Goal: Task Accomplishment & Management: Use online tool/utility

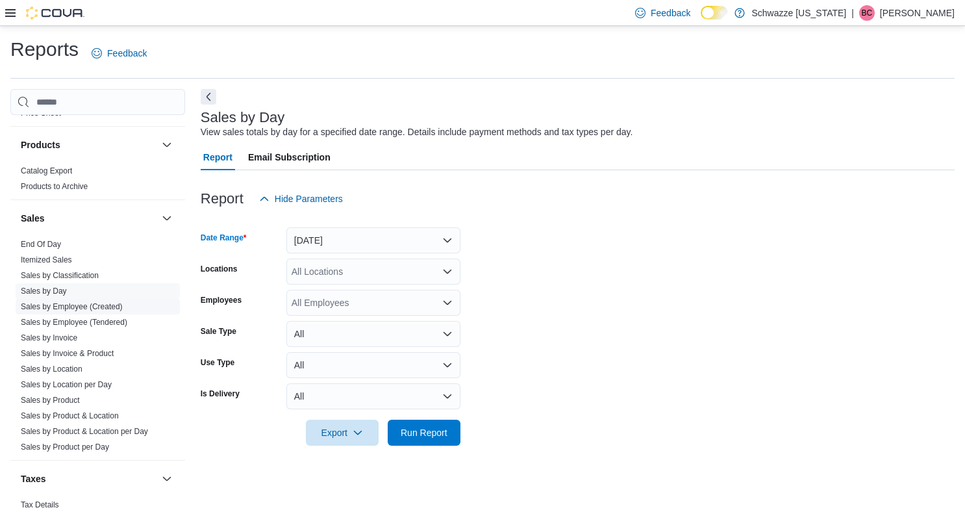
scroll to position [818, 0]
click at [56, 244] on link "End Of Day" at bounding box center [41, 246] width 40 height 9
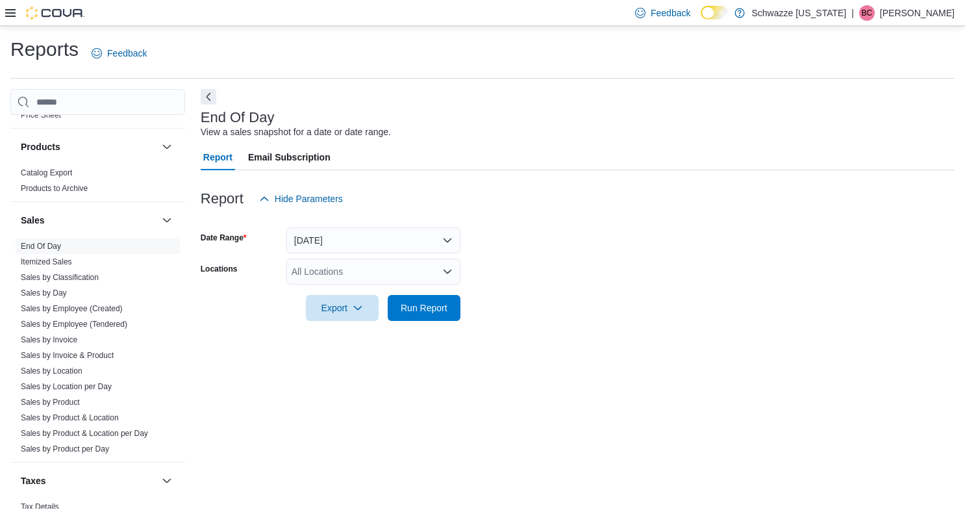
click at [323, 275] on div "All Locations" at bounding box center [373, 271] width 174 height 26
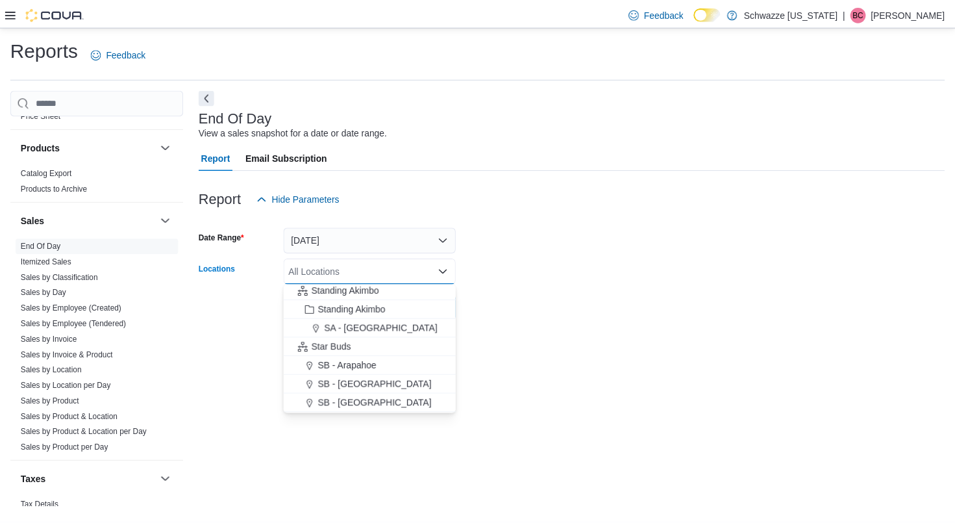
scroll to position [132, 0]
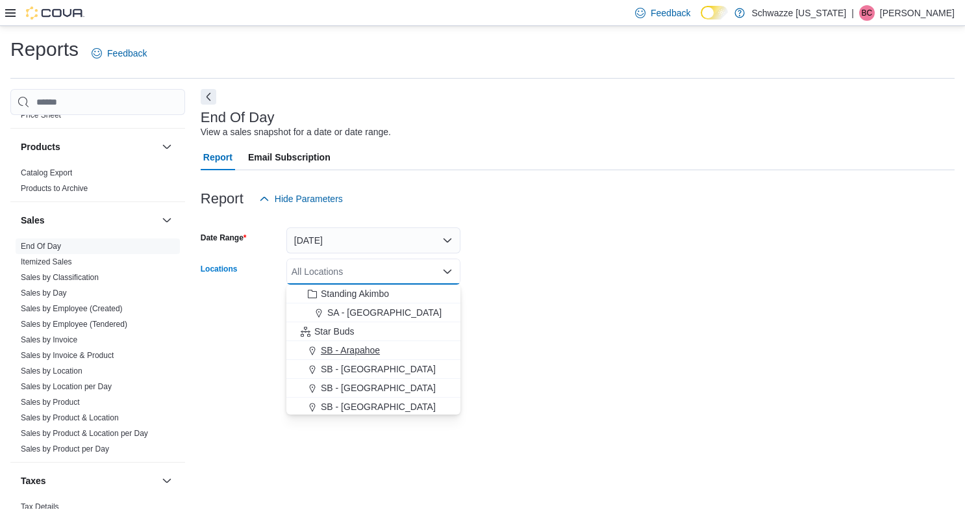
click at [356, 351] on span "SB - Arapahoe" at bounding box center [350, 349] width 59 height 13
click at [544, 360] on div "End Of Day View a sales snapshot for a date or date range. Report Email Subscri…" at bounding box center [578, 298] width 754 height 419
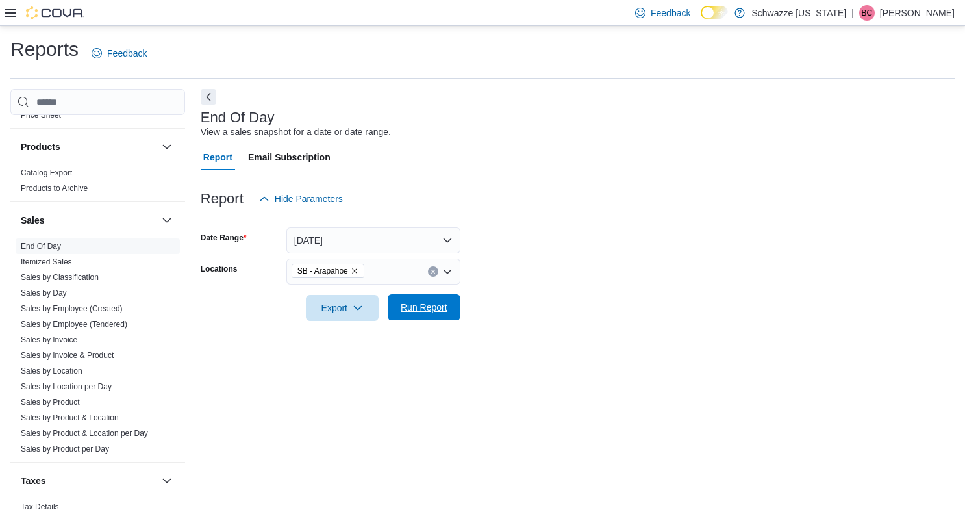
click at [446, 310] on span "Run Report" at bounding box center [424, 307] width 47 height 13
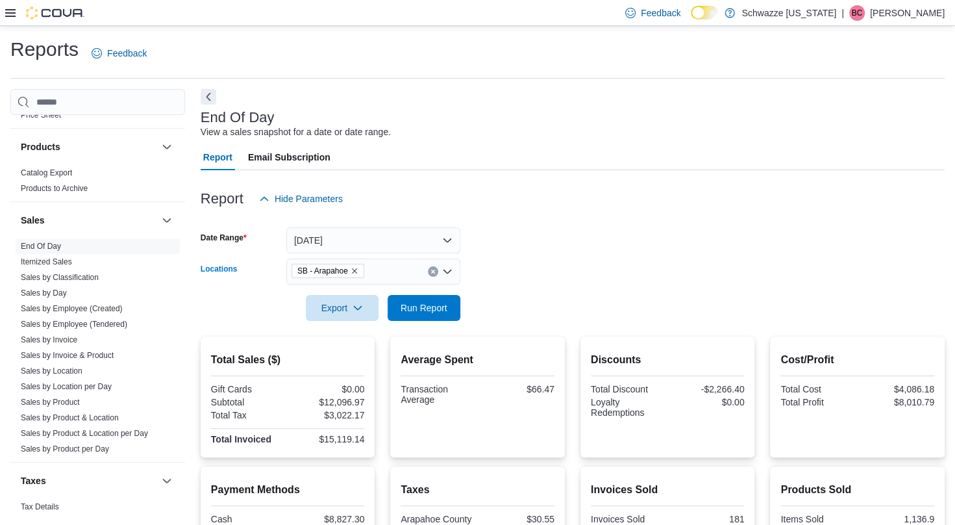
click at [356, 271] on icon "Remove SB - Arapahoe from selection in this group" at bounding box center [355, 271] width 8 height 8
type input "***"
click at [347, 293] on span "SB - [GEOGRAPHIC_DATA]" at bounding box center [378, 293] width 115 height 13
click at [562, 283] on form "Date Range [DATE] Locations SB - Highlands Export Run Report" at bounding box center [573, 266] width 744 height 109
click at [422, 306] on span "Run Report" at bounding box center [424, 307] width 47 height 13
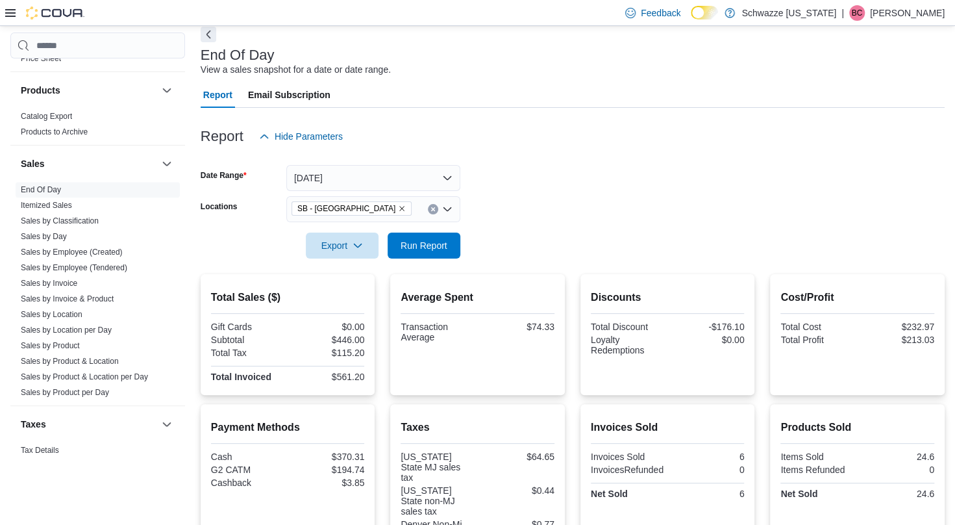
scroll to position [204, 0]
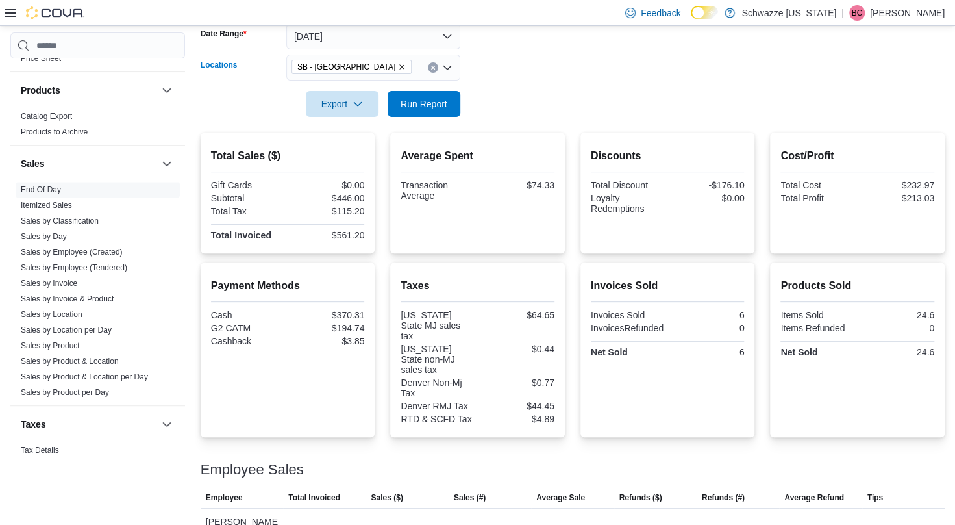
click at [398, 68] on icon "Remove SB - Highlands from selection in this group" at bounding box center [402, 67] width 8 height 8
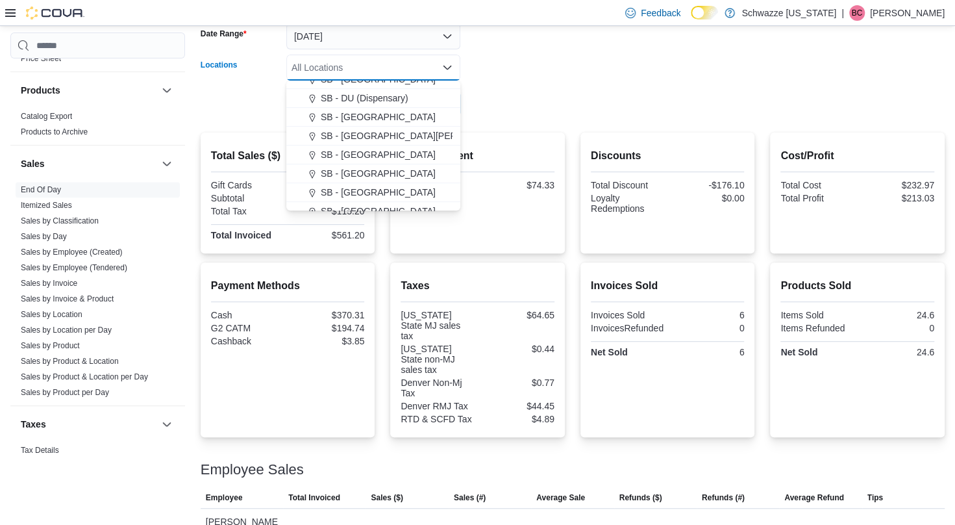
scroll to position [311, 0]
click at [354, 110] on button "SB - [GEOGRAPHIC_DATA]" at bounding box center [373, 117] width 174 height 19
click at [531, 109] on form "Date Range [DATE] Locations SB - [GEOGRAPHIC_DATA] Combo box. Selected. SB - [G…" at bounding box center [573, 62] width 744 height 109
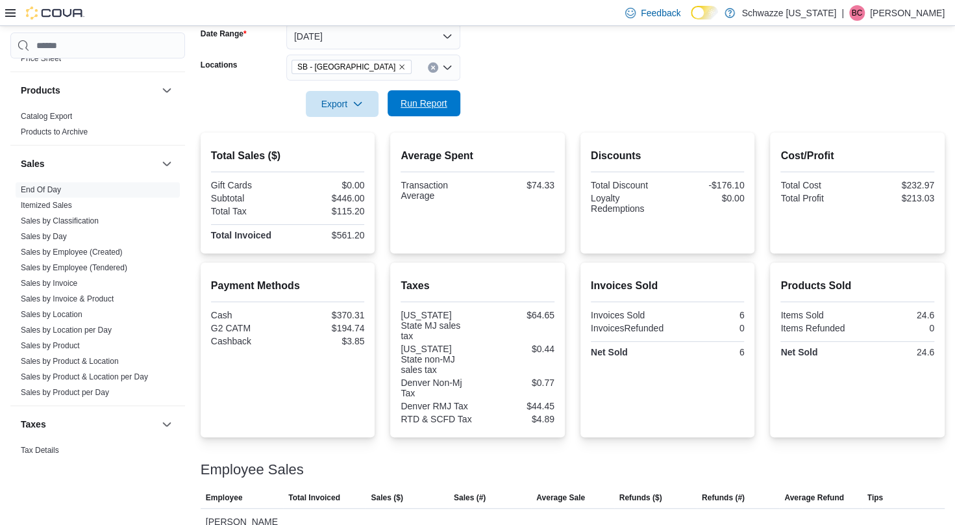
click at [425, 106] on span "Run Report" at bounding box center [424, 103] width 47 height 13
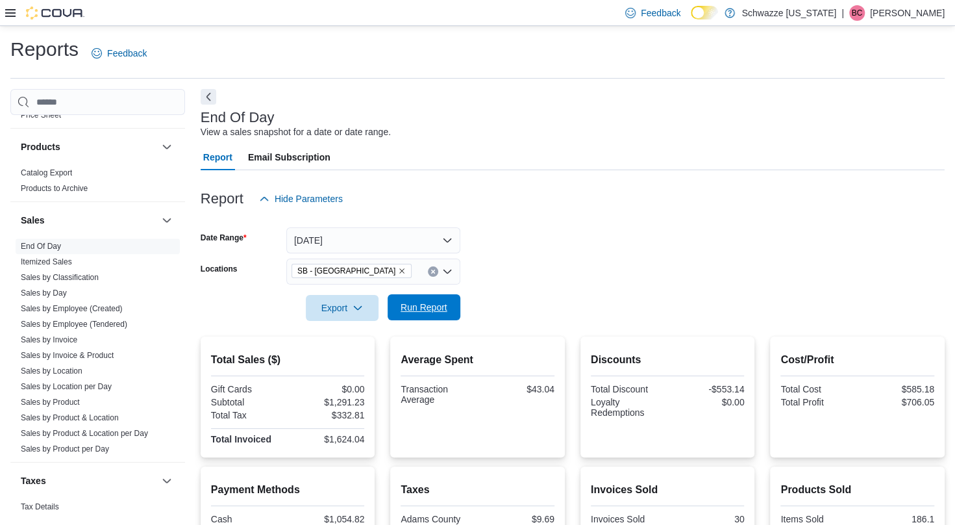
click at [417, 301] on span "Run Report" at bounding box center [423, 307] width 57 height 26
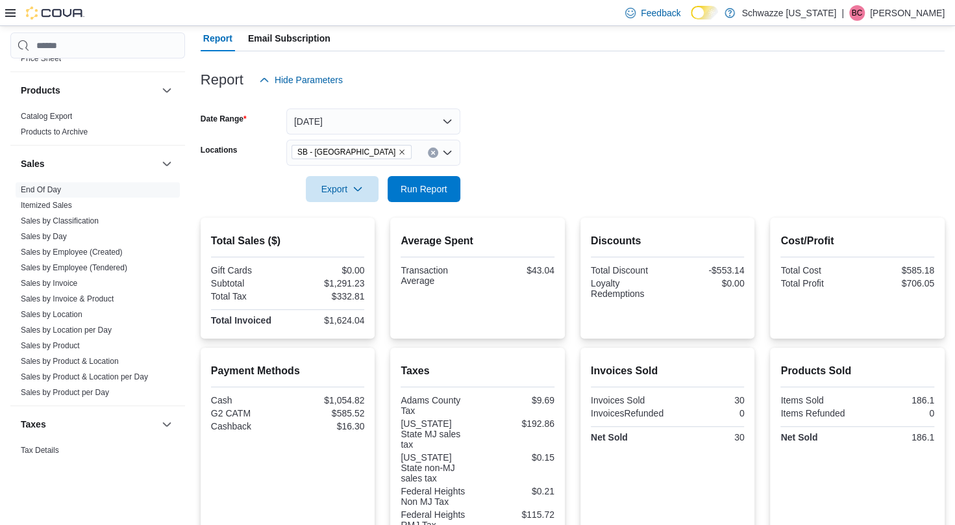
scroll to position [118, 0]
click at [443, 190] on span "Run Report" at bounding box center [424, 188] width 47 height 13
click at [444, 195] on span "Run Report" at bounding box center [424, 188] width 47 height 13
click at [418, 188] on span "Run Report" at bounding box center [424, 188] width 47 height 13
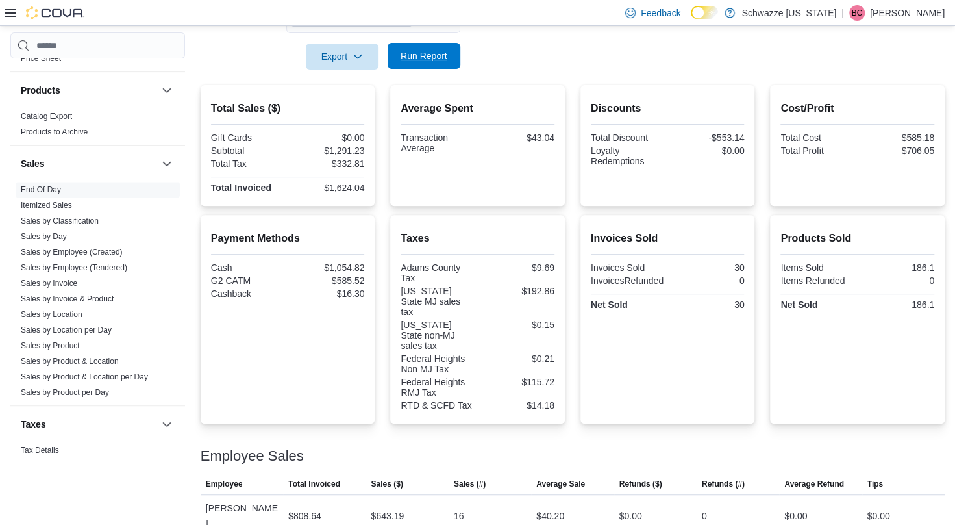
scroll to position [317, 0]
